Goal: Task Accomplishment & Management: Complete application form

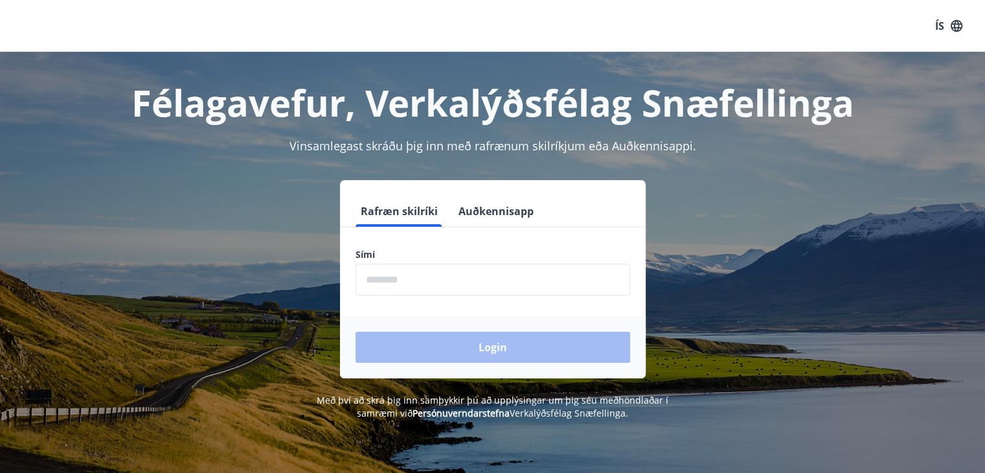
click at [427, 249] on label "Sími" at bounding box center [492, 254] width 274 height 13
click at [395, 254] on label "Sími" at bounding box center [492, 254] width 274 height 13
click at [390, 253] on label "Sími" at bounding box center [492, 254] width 274 height 13
click at [420, 285] on input "phone" at bounding box center [492, 279] width 274 height 32
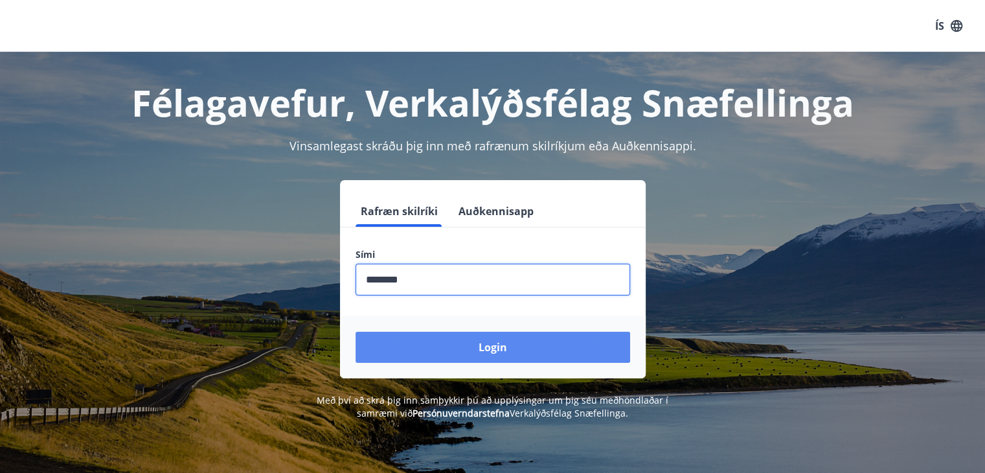
type input "********"
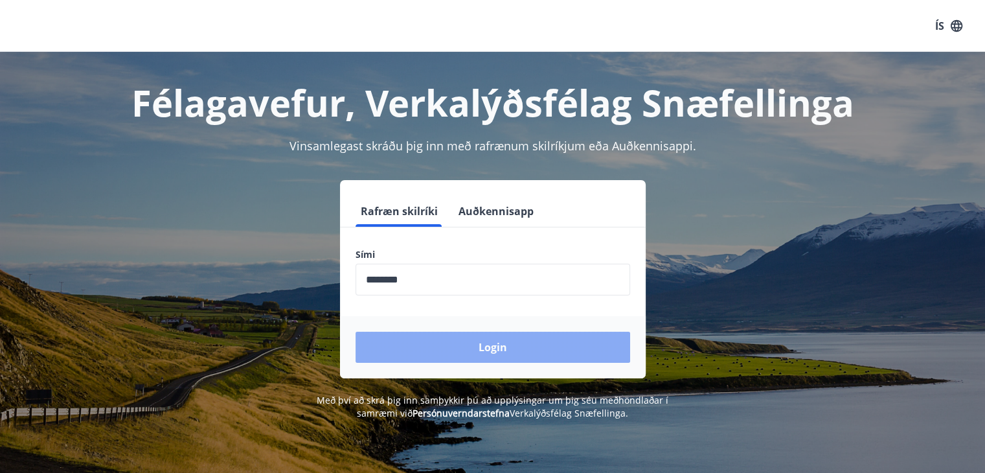
click at [440, 345] on button "Login" at bounding box center [492, 346] width 274 height 31
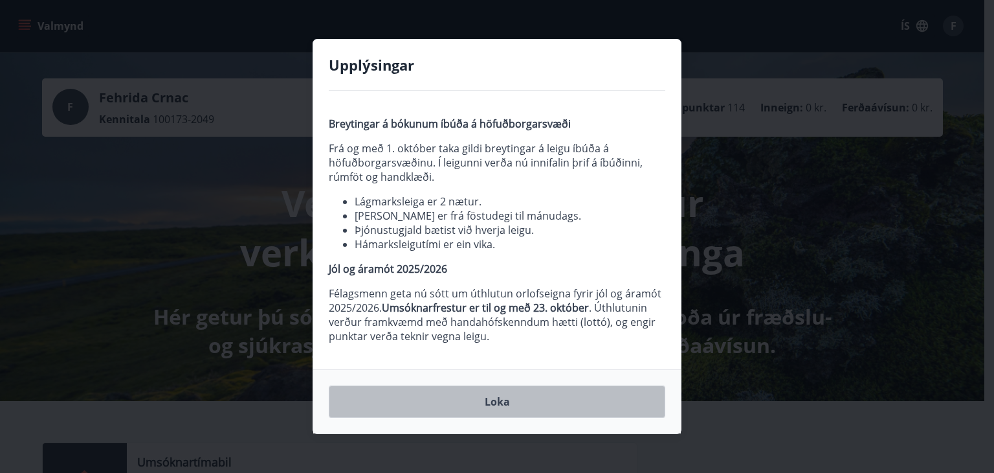
click at [519, 399] on button "Loka" at bounding box center [497, 401] width 337 height 32
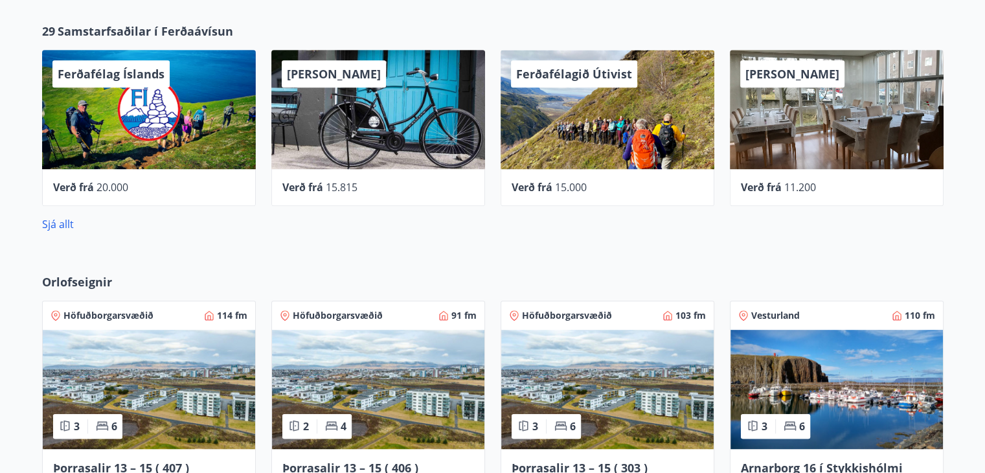
scroll to position [647, 0]
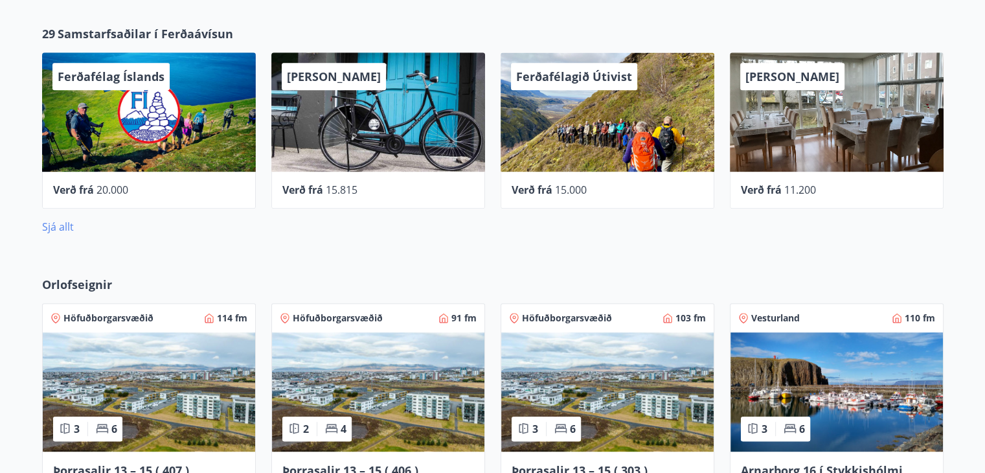
click at [54, 225] on link "Sjá allt" at bounding box center [58, 226] width 32 height 14
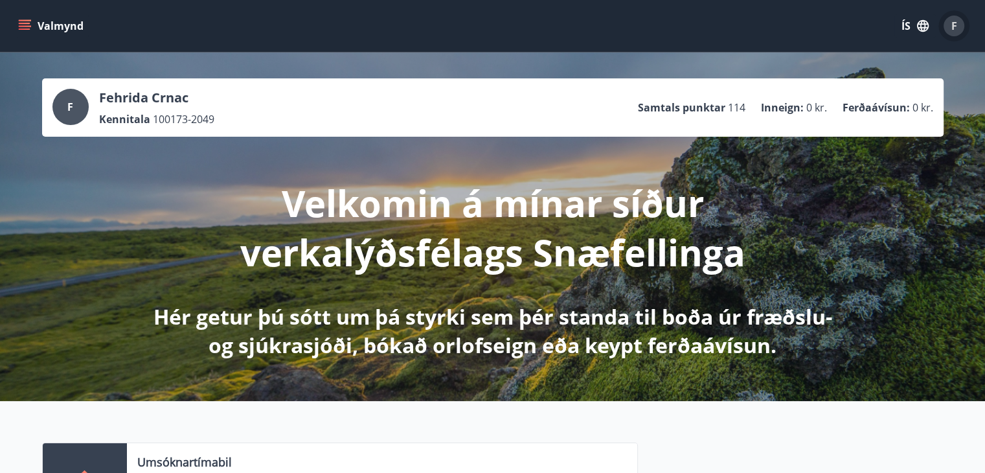
click at [952, 29] on span "F" at bounding box center [954, 26] width 6 height 14
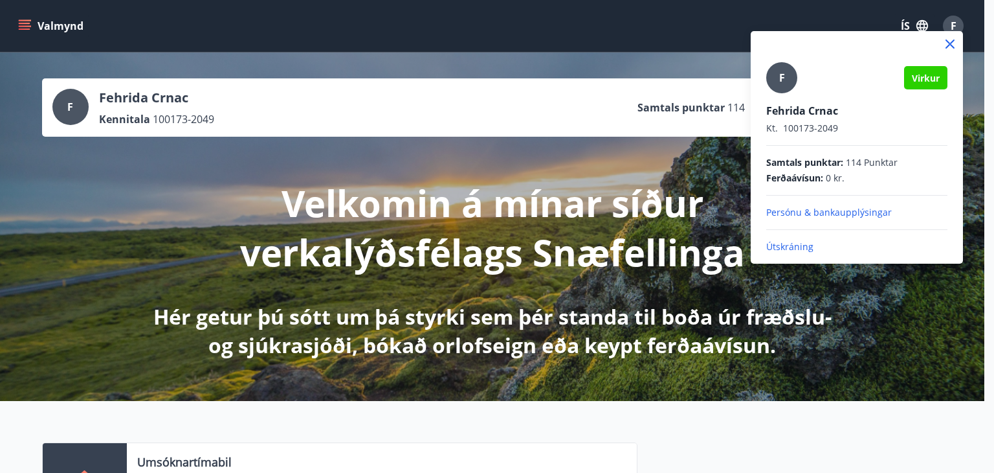
click at [741, 36] on div at bounding box center [497, 236] width 994 height 473
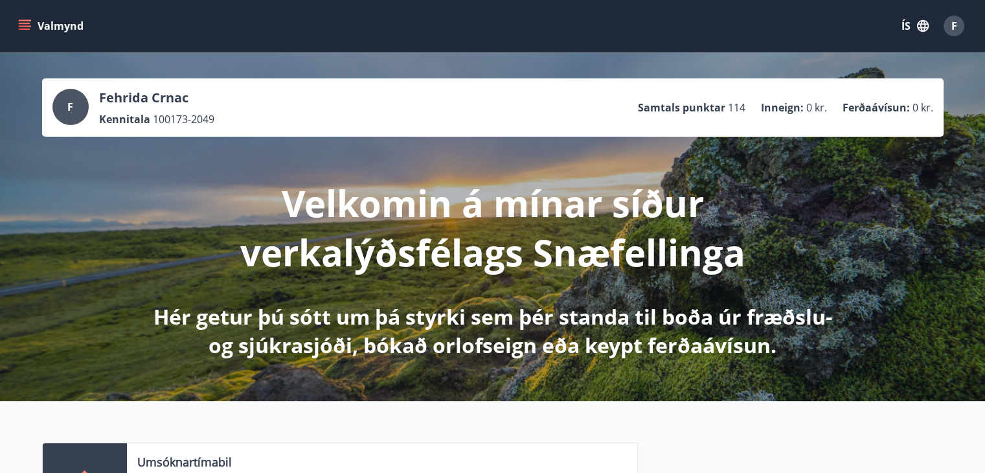
click at [730, 14] on div "Valmynd ÍS F" at bounding box center [493, 25] width 954 height 31
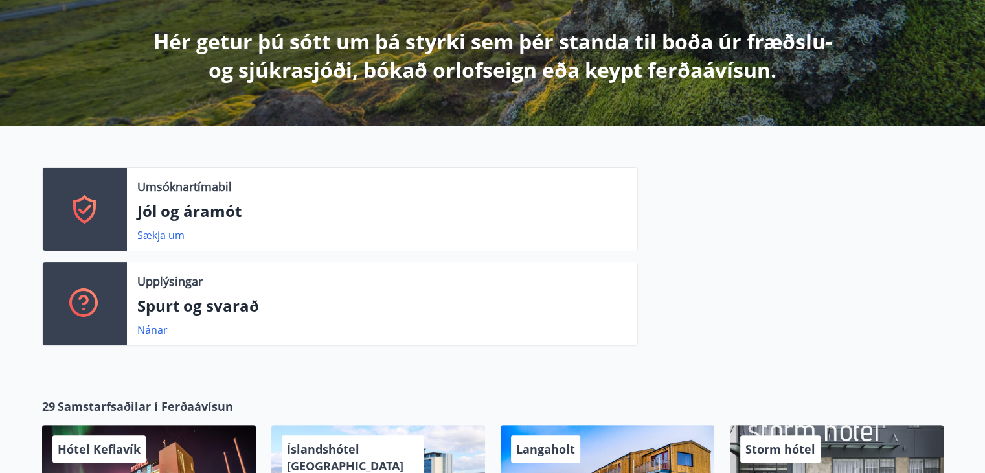
scroll to position [311, 0]
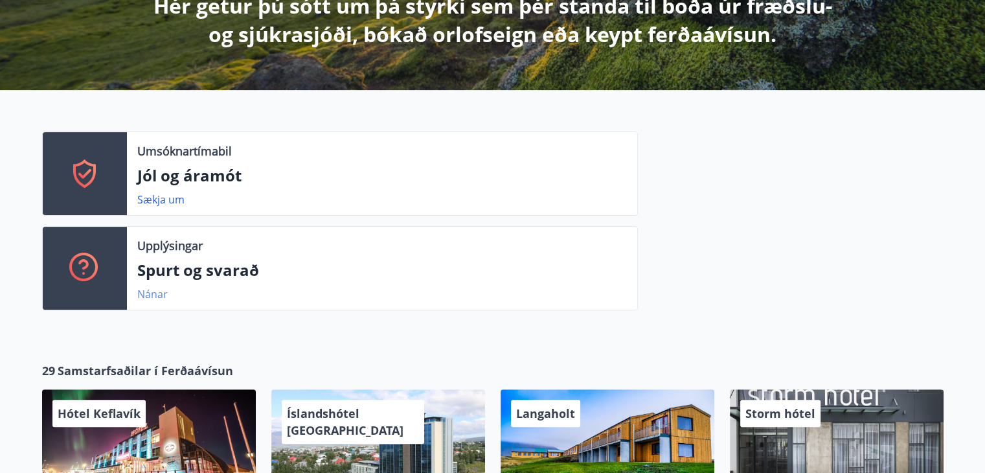
click at [148, 296] on link "Nánar" at bounding box center [152, 294] width 30 height 14
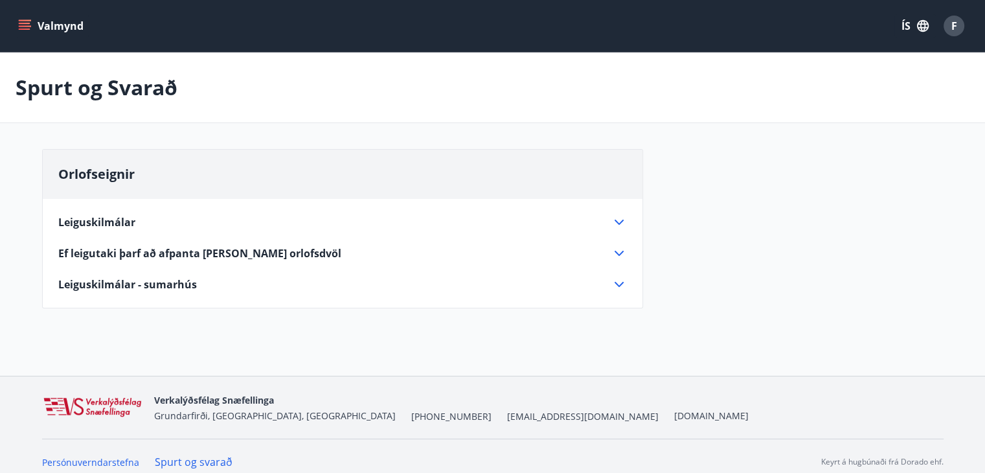
scroll to position [11, 0]
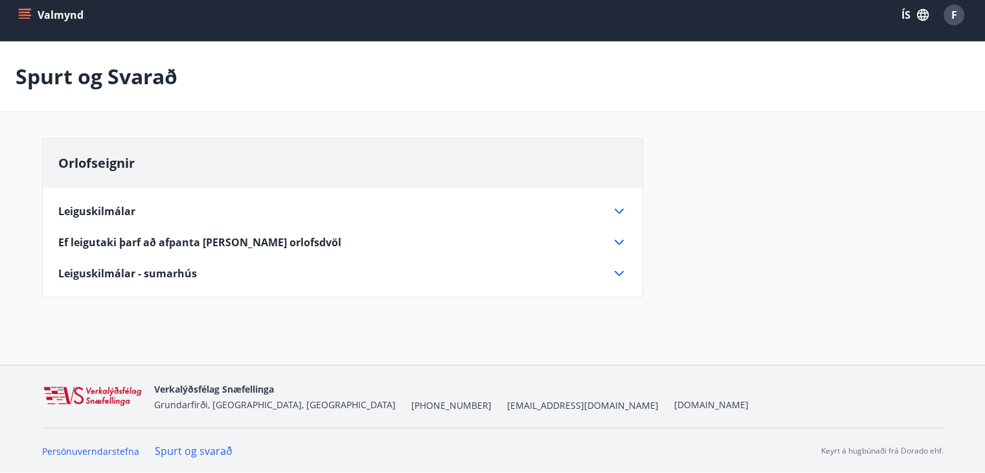
click at [30, 12] on icon "menu" at bounding box center [24, 14] width 13 height 13
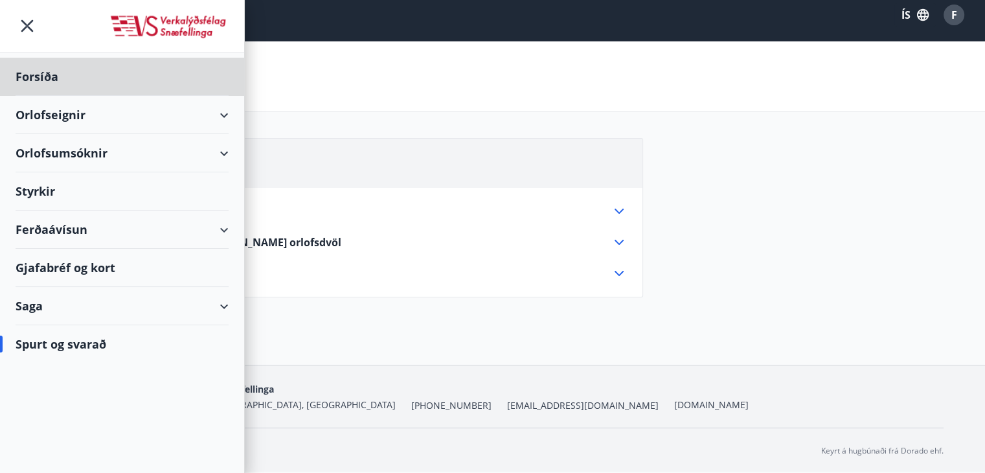
click at [34, 190] on div "Styrkir" at bounding box center [122, 191] width 213 height 38
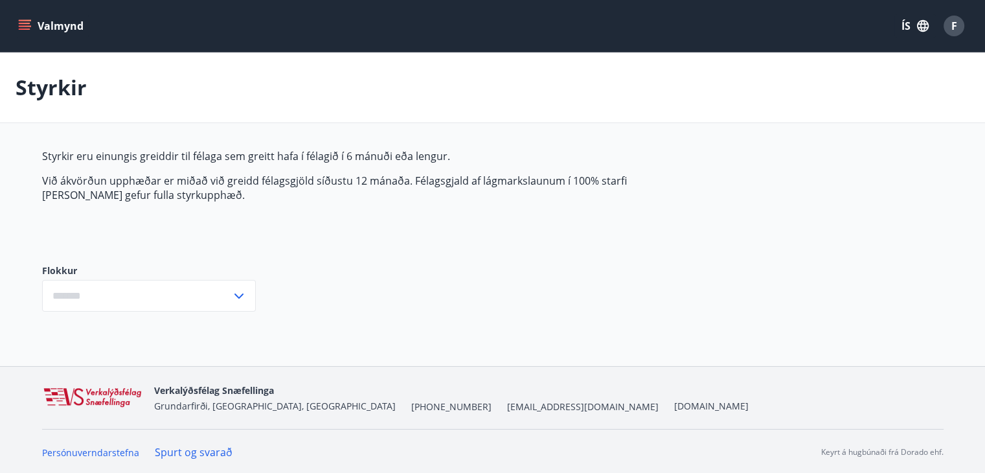
type input "***"
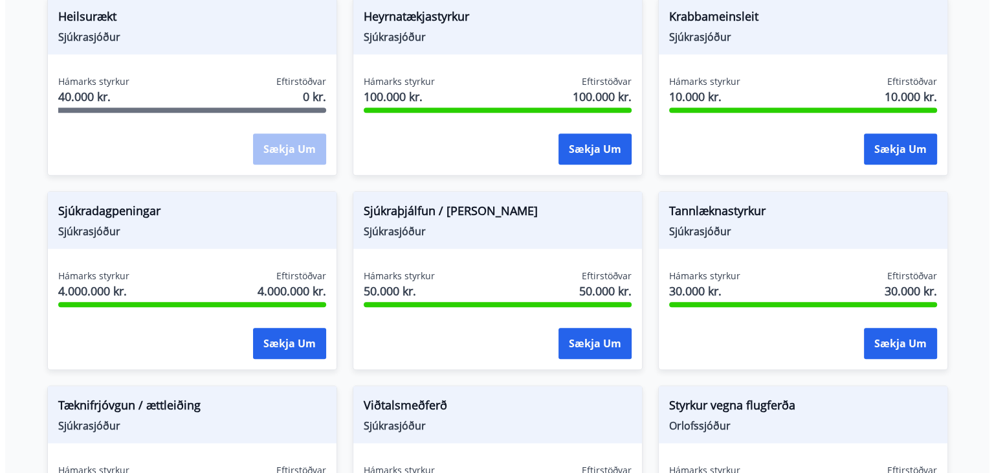
scroll to position [699, 0]
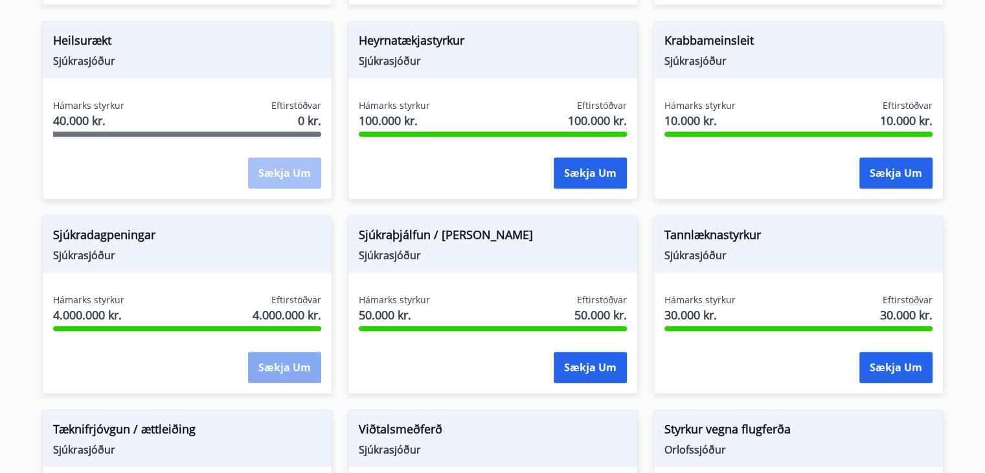
click at [289, 363] on button "Sækja um" at bounding box center [284, 367] width 73 height 31
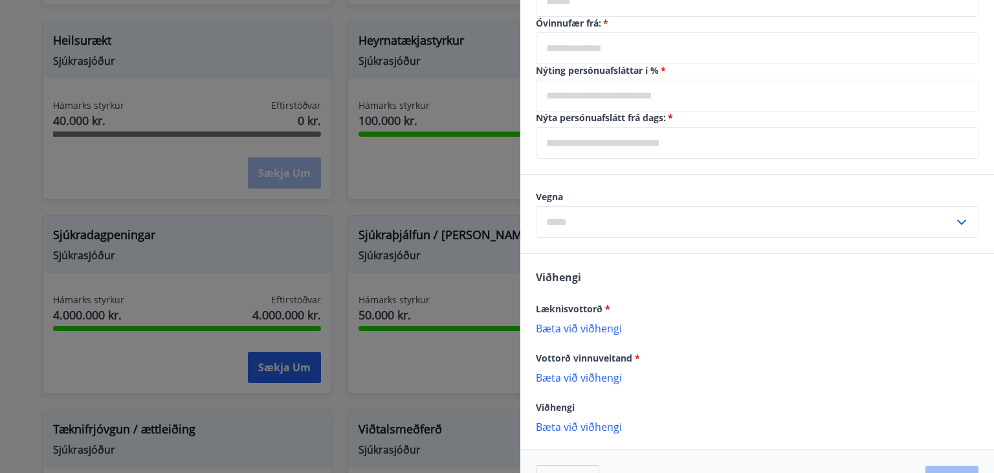
scroll to position [505, 0]
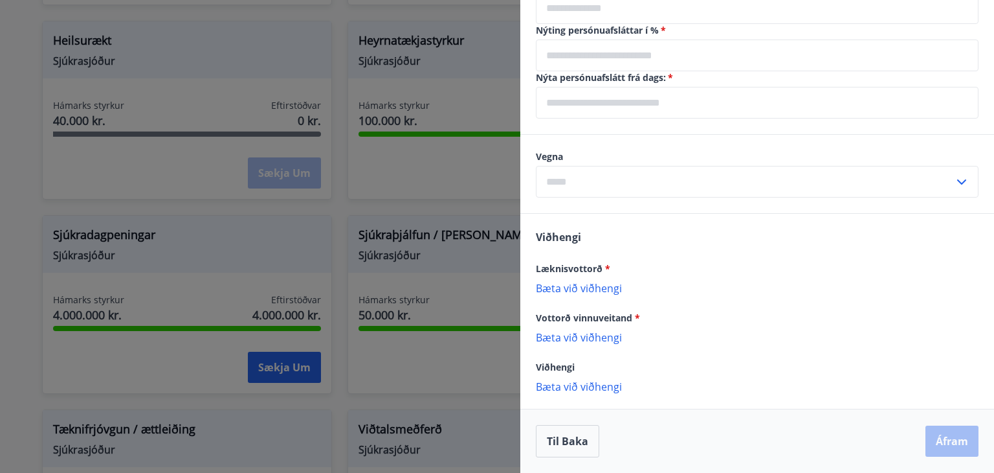
scroll to position [1, 0]
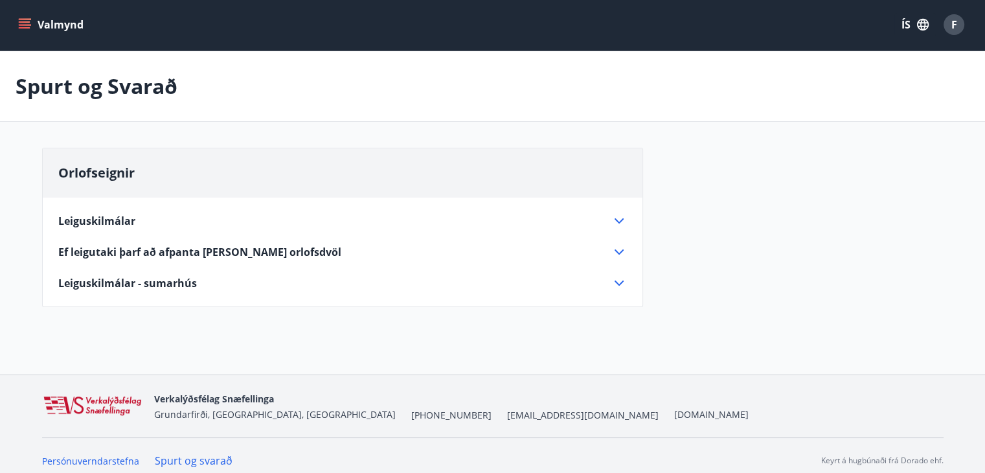
drag, startPoint x: 953, startPoint y: 1, endPoint x: 714, endPoint y: 34, distance: 241.2
click at [714, 34] on div "Valmynd ÍS F" at bounding box center [493, 24] width 954 height 31
click at [955, 21] on span "F" at bounding box center [954, 24] width 6 height 14
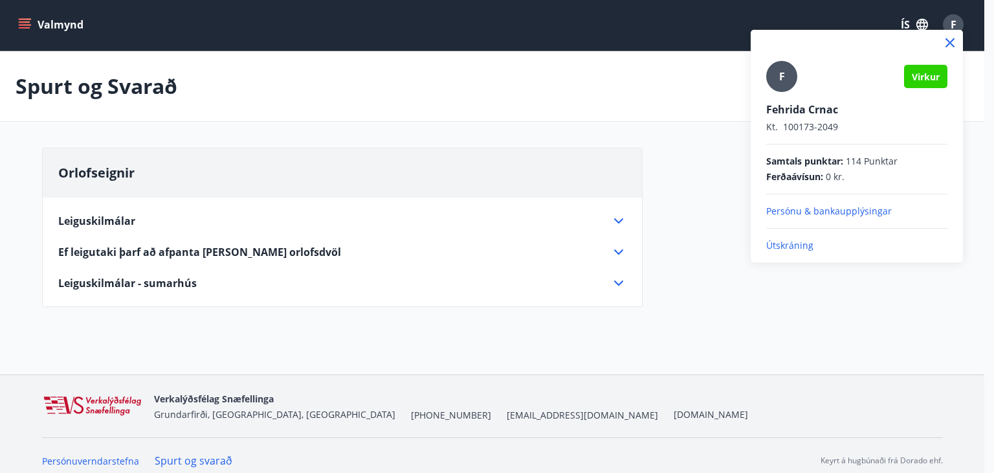
click at [787, 243] on p "Útskráning" at bounding box center [856, 245] width 181 height 13
